Goal: Task Accomplishment & Management: Use online tool/utility

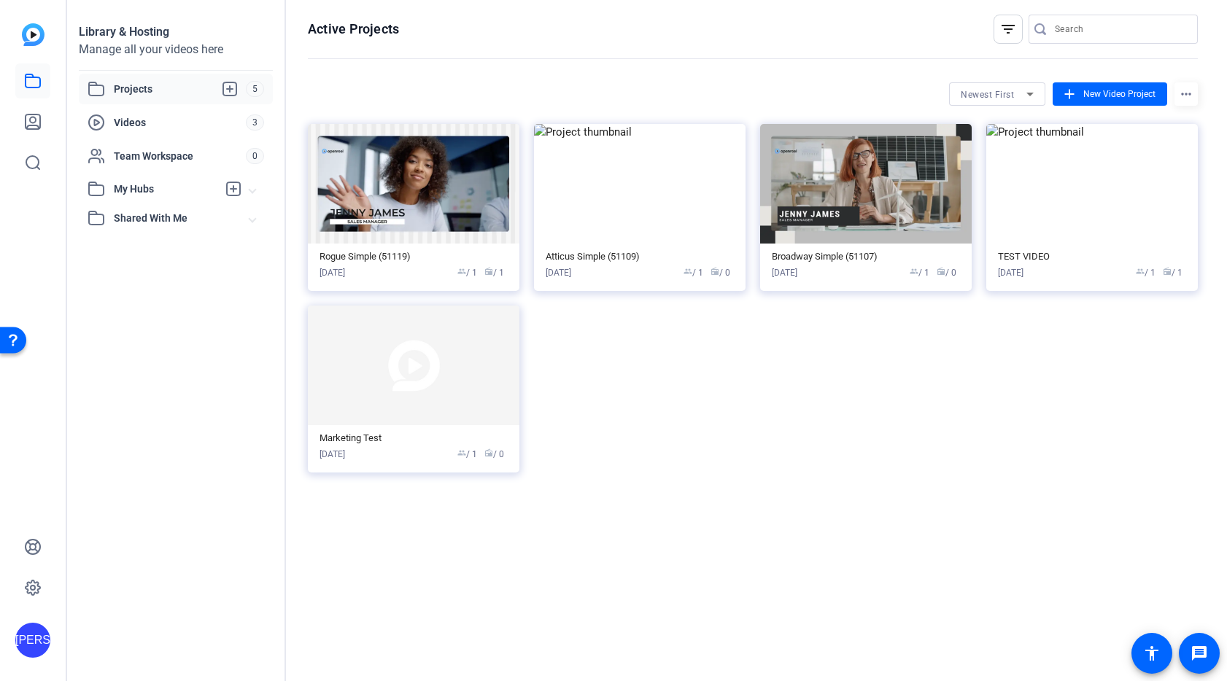
click at [163, 85] on span "Projects" at bounding box center [180, 89] width 132 height 18
click at [660, 193] on img at bounding box center [640, 184] width 212 height 120
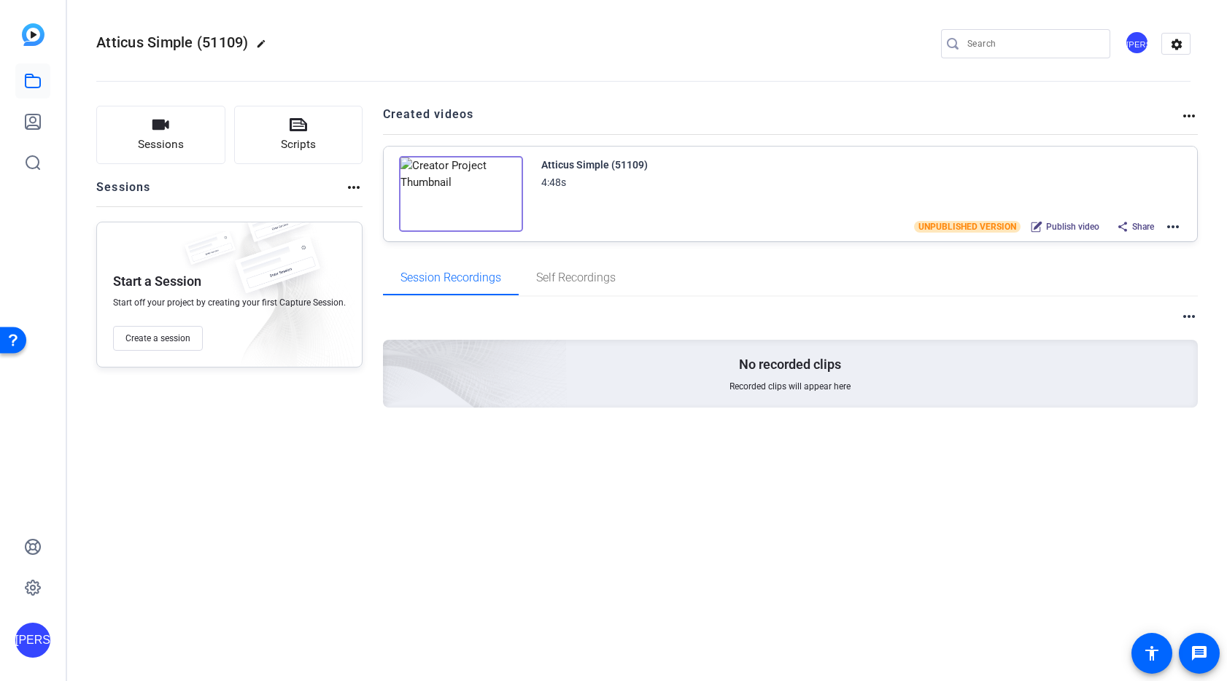
click at [485, 204] on img at bounding box center [461, 194] width 124 height 76
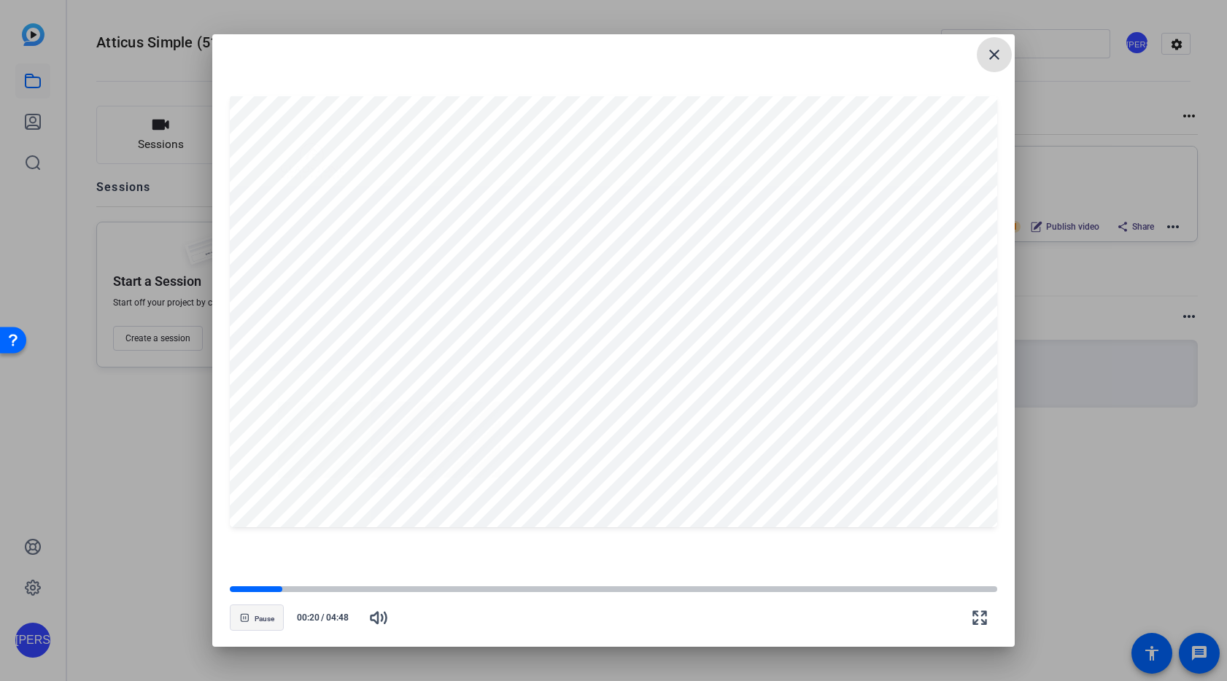
click at [254, 617] on button "Pause" at bounding box center [257, 618] width 54 height 26
click at [991, 56] on mat-icon "close" at bounding box center [995, 55] width 18 height 18
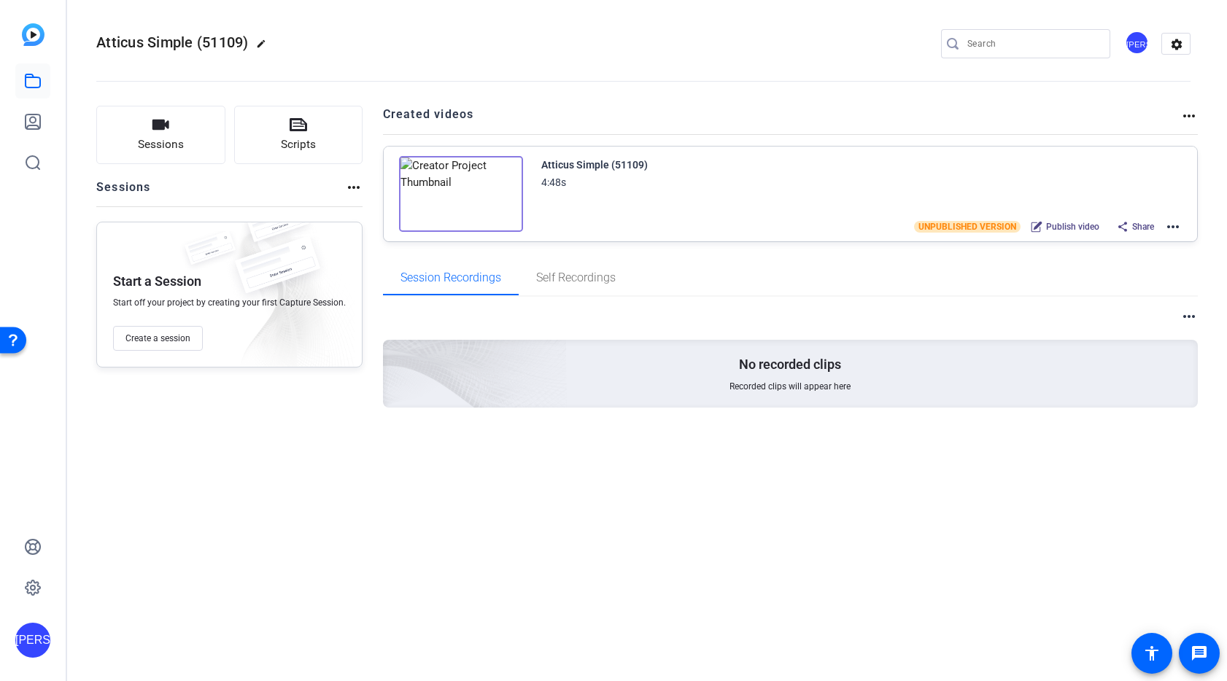
click at [355, 186] on mat-icon "more_horiz" at bounding box center [354, 188] width 18 height 18
click at [1176, 225] on div at bounding box center [613, 340] width 1227 height 681
click at [1170, 227] on mat-icon "more_horiz" at bounding box center [1173, 227] width 18 height 18
click at [1124, 245] on span "Edit in Creator" at bounding box center [1120, 244] width 101 height 18
